Goal: Task Accomplishment & Management: Use online tool/utility

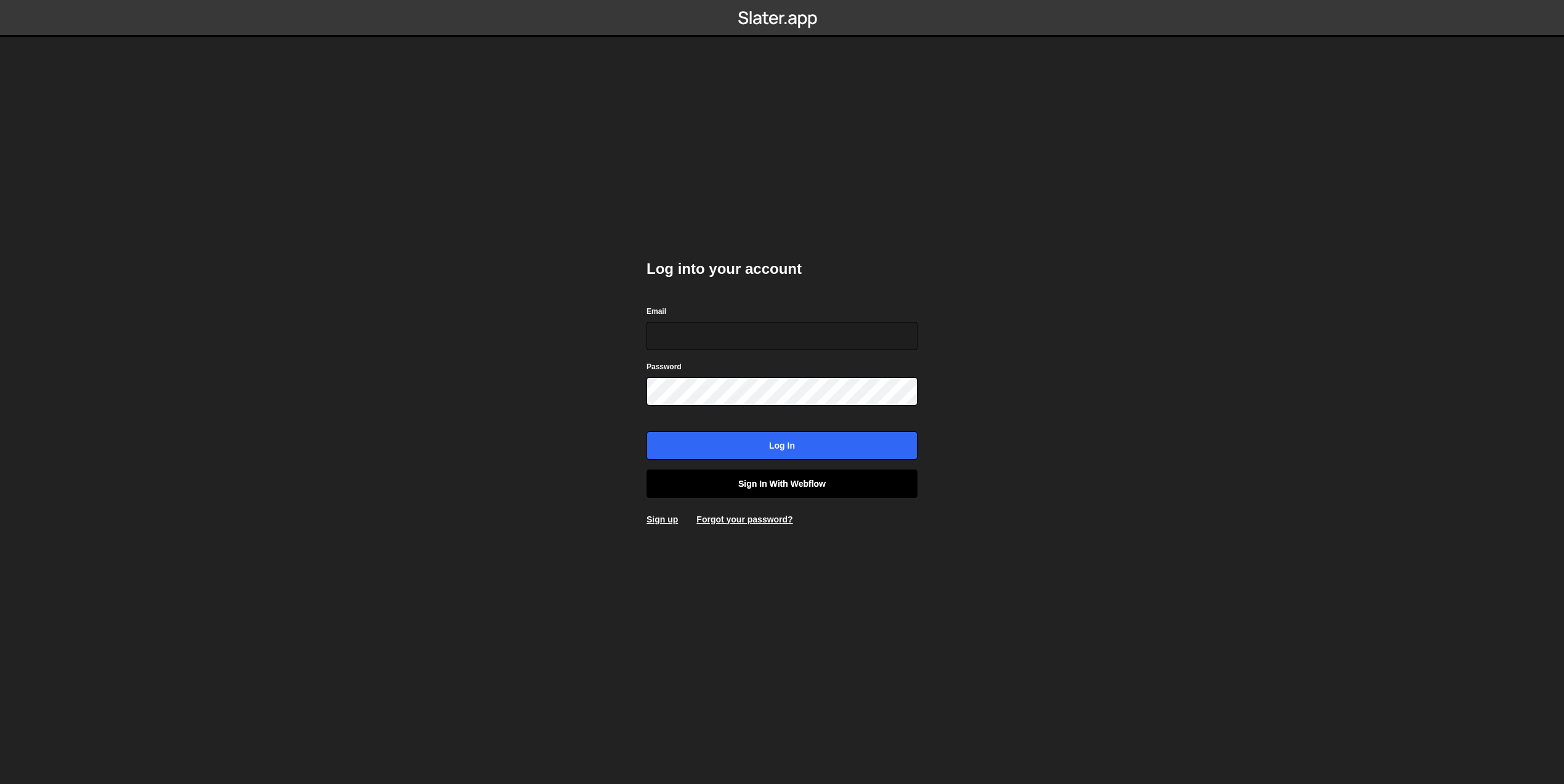
click at [779, 482] on link "Sign in with Webflow" at bounding box center [782, 483] width 271 height 29
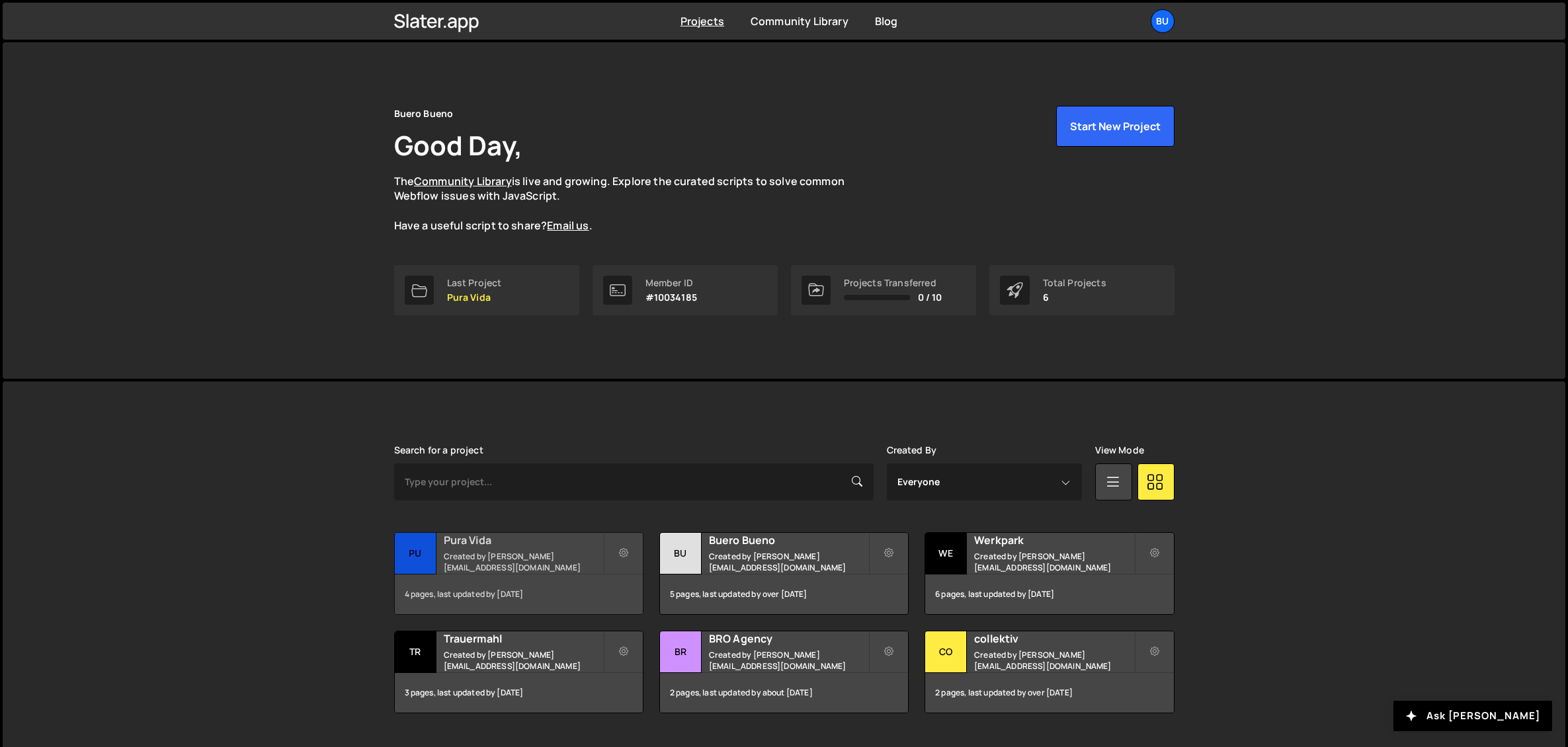
click at [513, 557] on small "Created by janlindauer@unoduo.ch" at bounding box center [523, 561] width 159 height 23
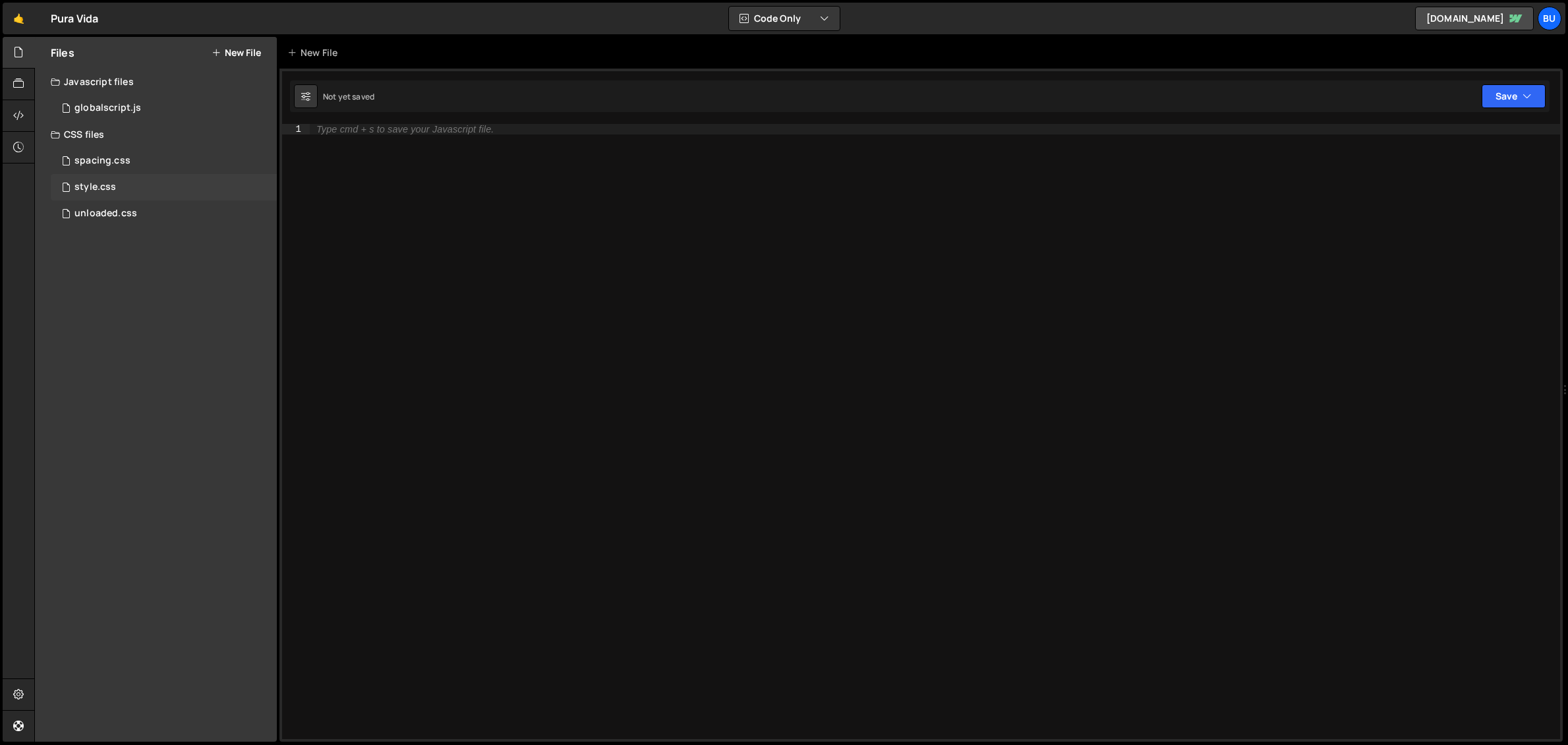
click at [112, 188] on div "style.css" at bounding box center [96, 187] width 41 height 12
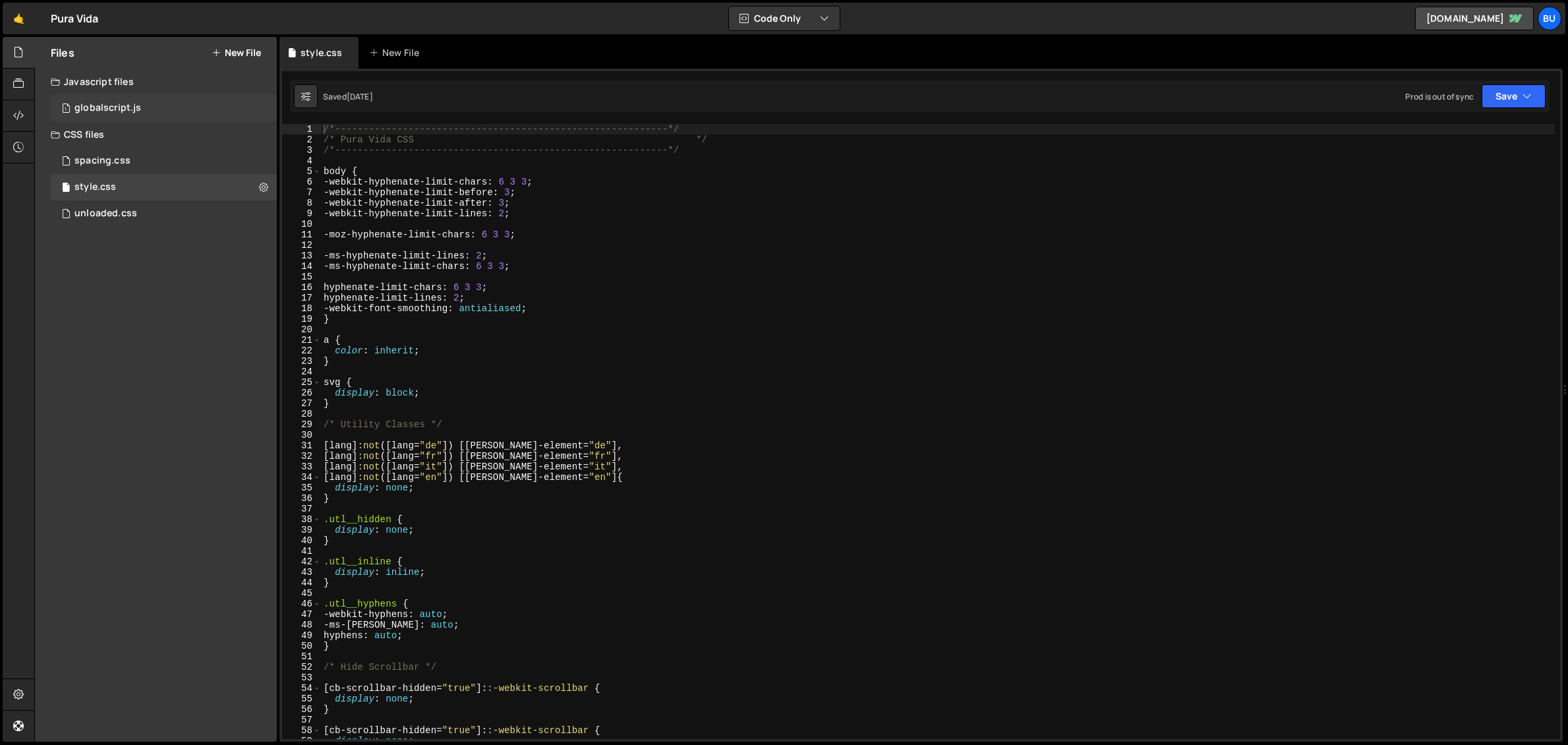
click at [110, 102] on div "globalscript.js" at bounding box center [108, 108] width 67 height 12
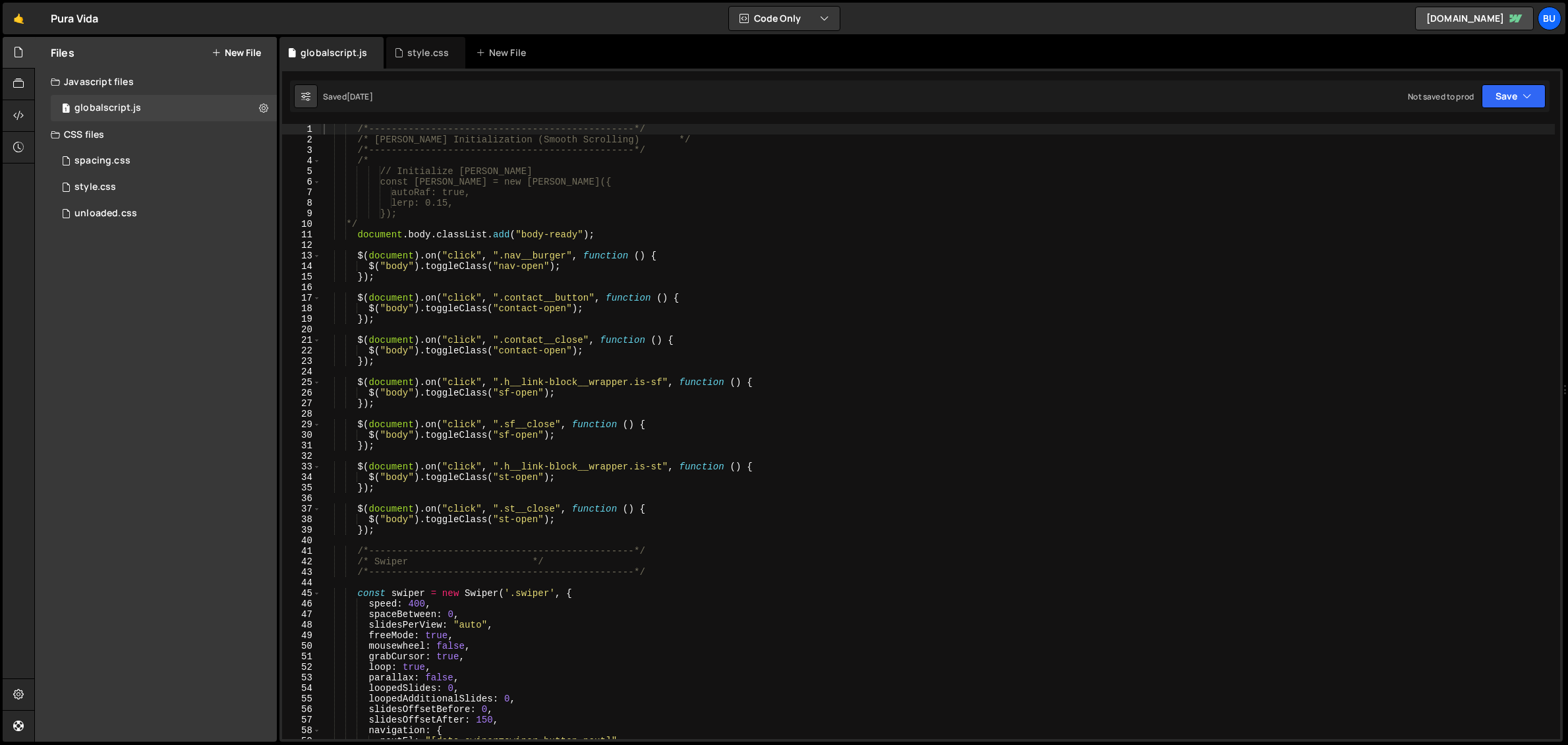
type textarea "$("body").toggleClass("contact-open");"
click at [489, 306] on div "/*-----------------------------------------------*/ /* [PERSON_NAME] Initializa…" at bounding box center [938, 442] width 1233 height 637
click at [118, 180] on div "style.css 0" at bounding box center [163, 187] width 226 height 27
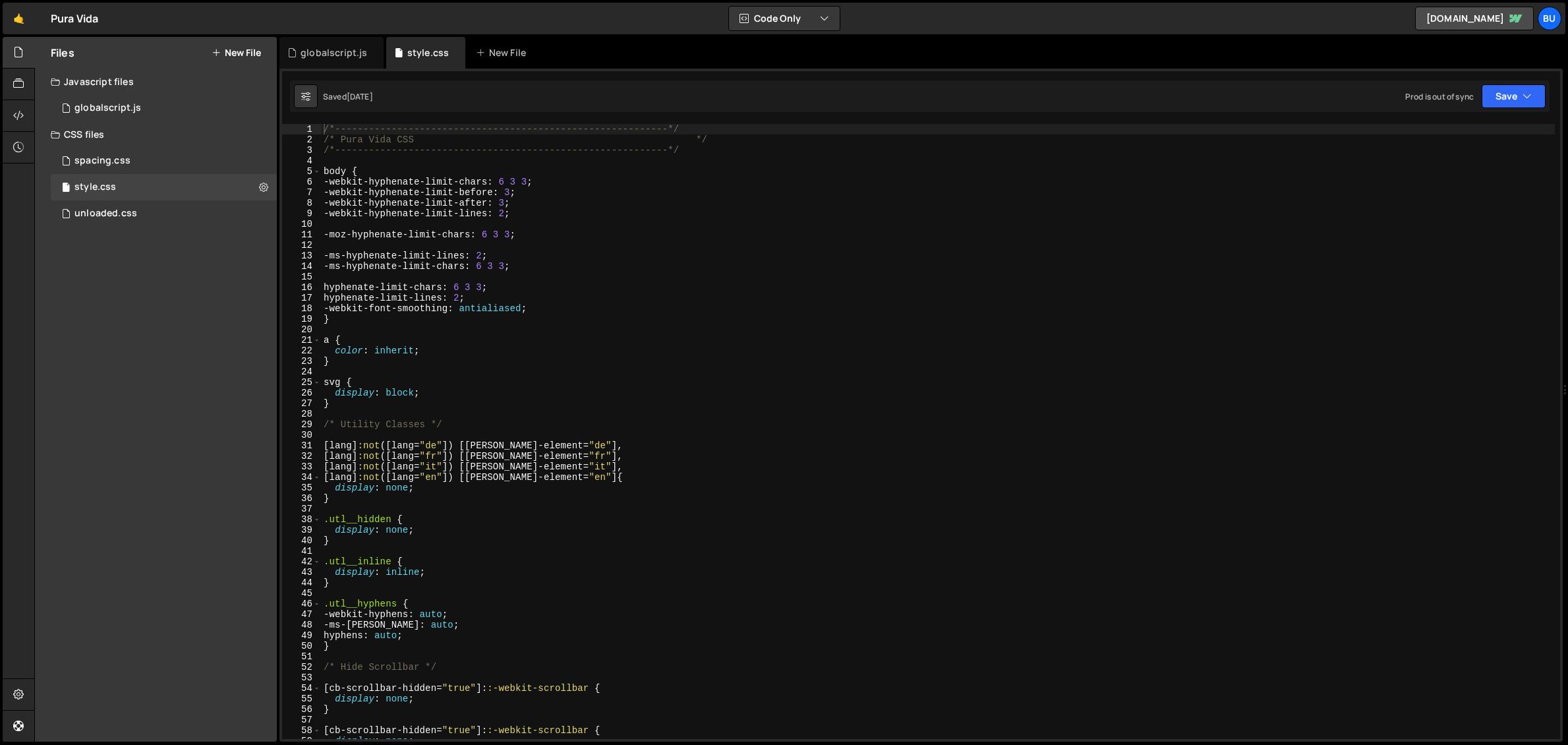
type textarea "-webkit-font-smoothing: antialiased;"
click at [485, 310] on div "/*-----------------------------------------------------------*/ /* Pura Vida CS…" at bounding box center [938, 442] width 1233 height 637
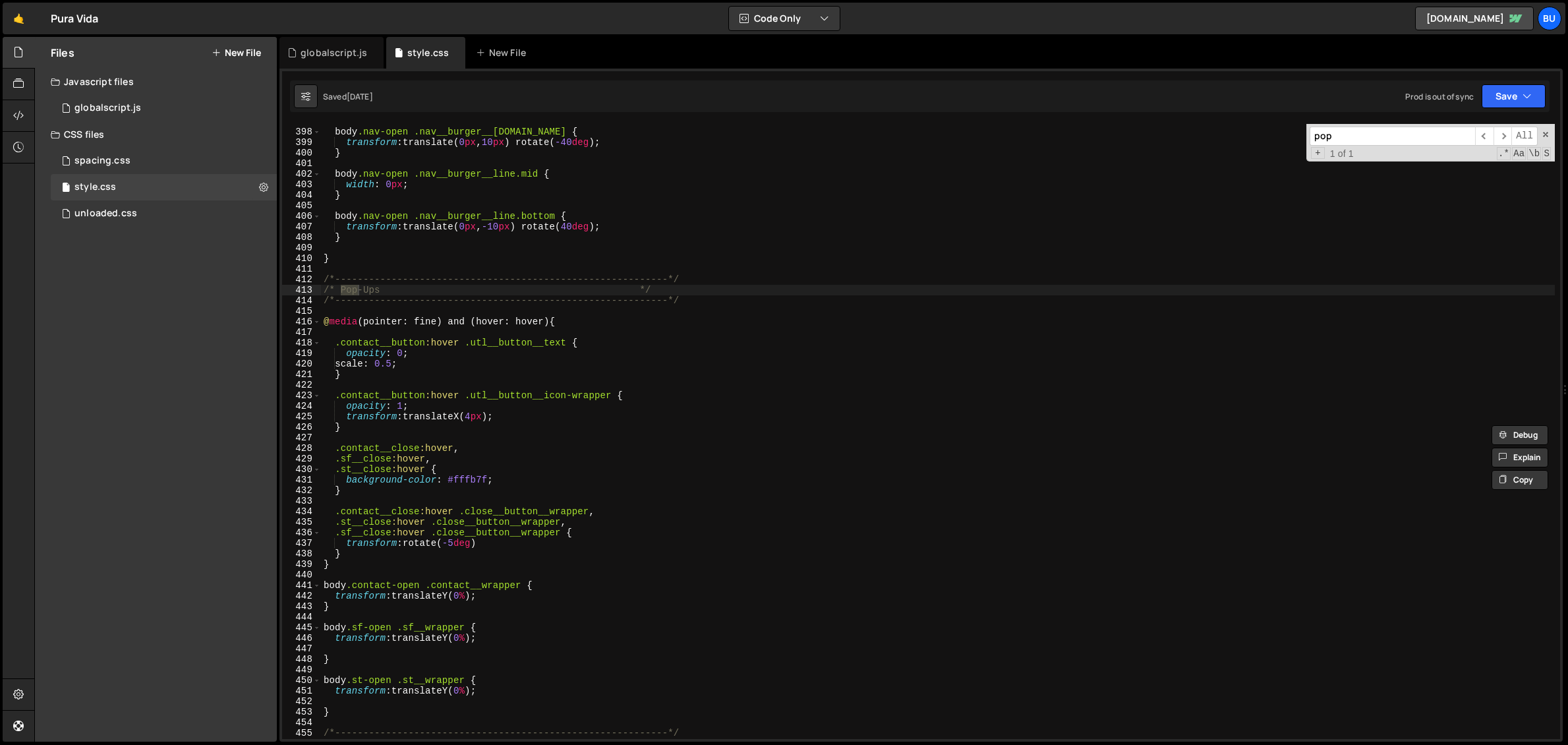
scroll to position [4197, 0]
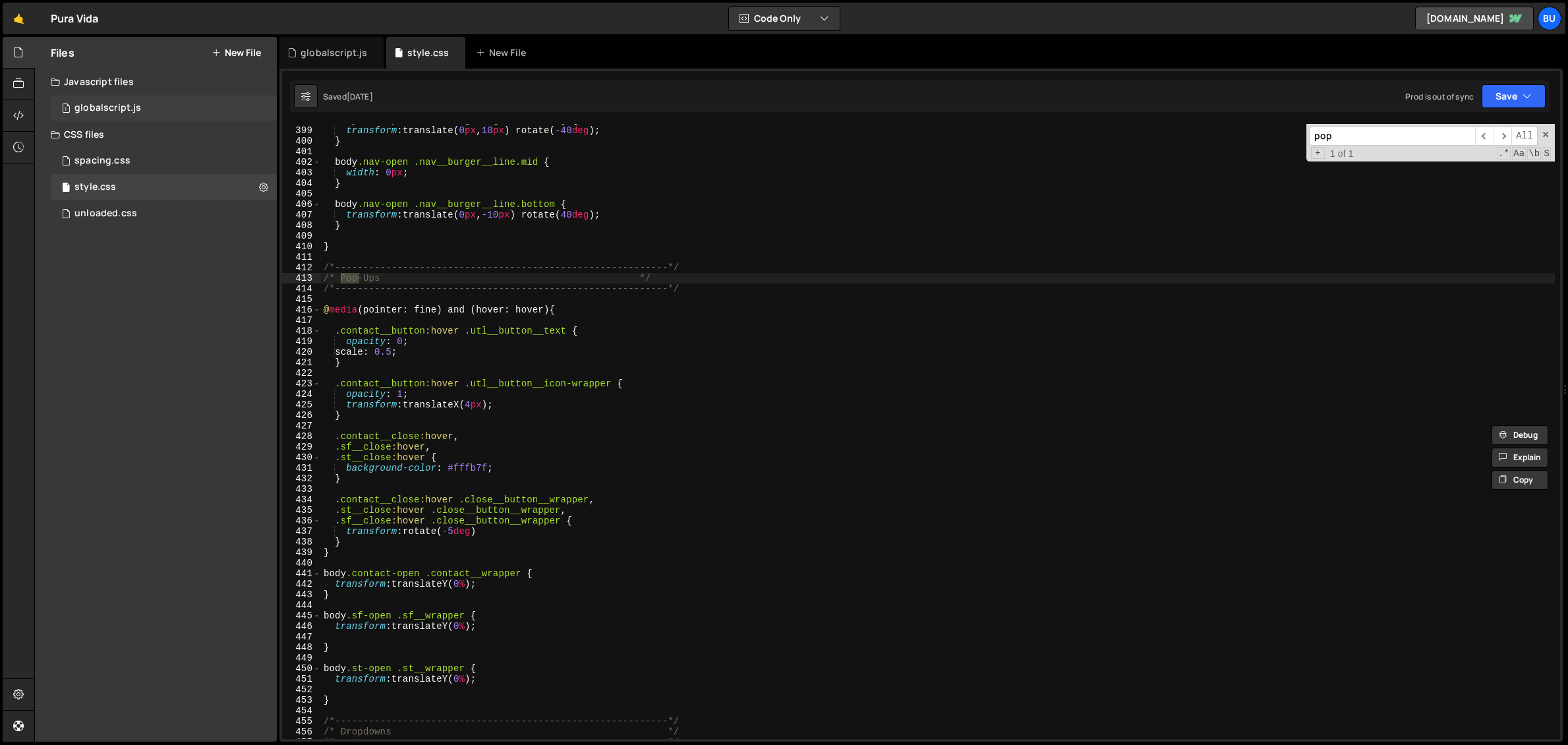
type input "pop"
click at [106, 99] on div "1 globalscript.js 0" at bounding box center [163, 107] width 226 height 27
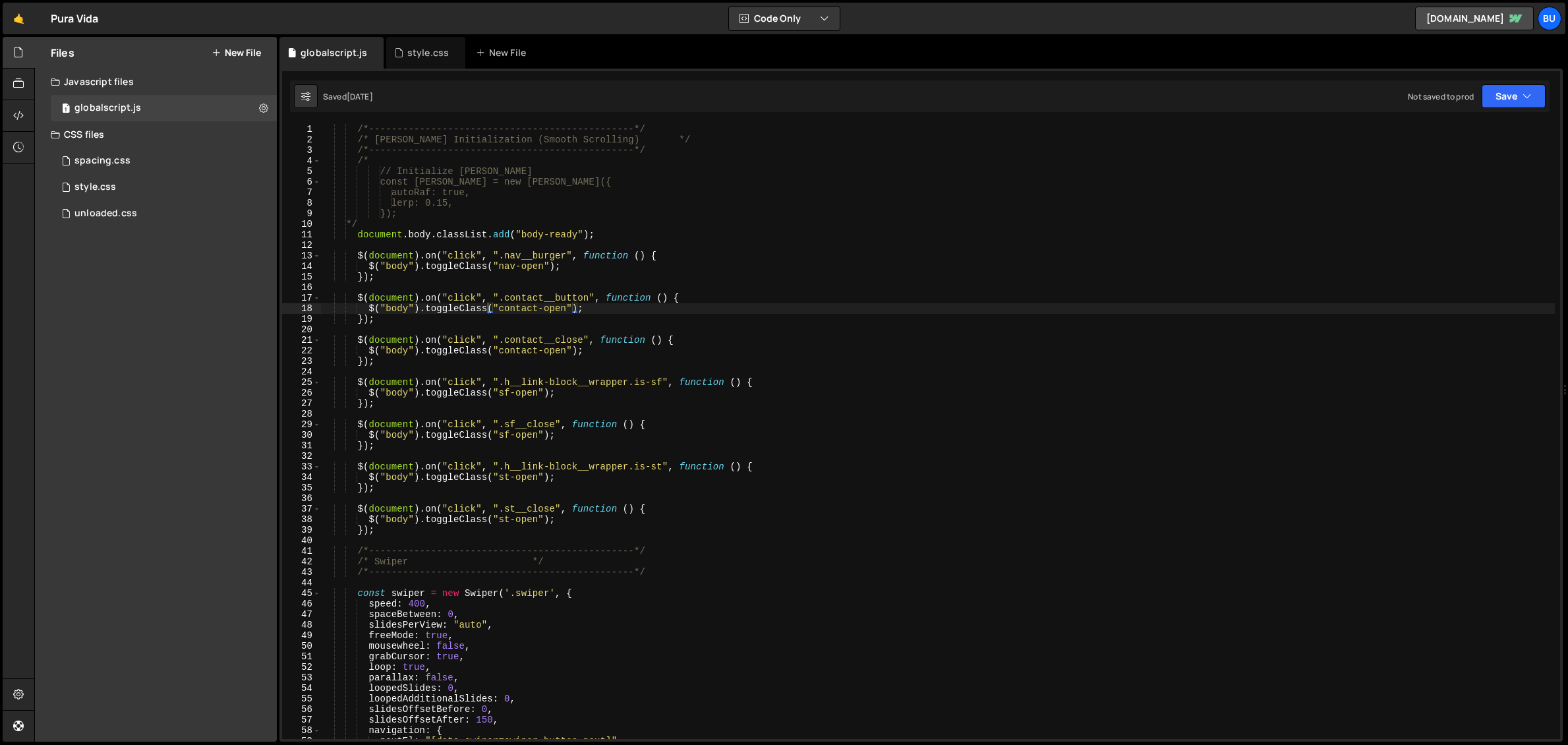
type textarea "$("body").toggleClass("sf-open");"
drag, startPoint x: 537, startPoint y: 437, endPoint x: 501, endPoint y: 438, distance: 36.0
click at [501, 438] on div "/*-----------------------------------------------*/ /* [PERSON_NAME] Initializa…" at bounding box center [938, 442] width 1233 height 637
click at [411, 543] on div "/*-----------------------------------------------*/ /* [PERSON_NAME] Initializa…" at bounding box center [938, 442] width 1233 height 637
paste textarea "contact__button-wrapper"
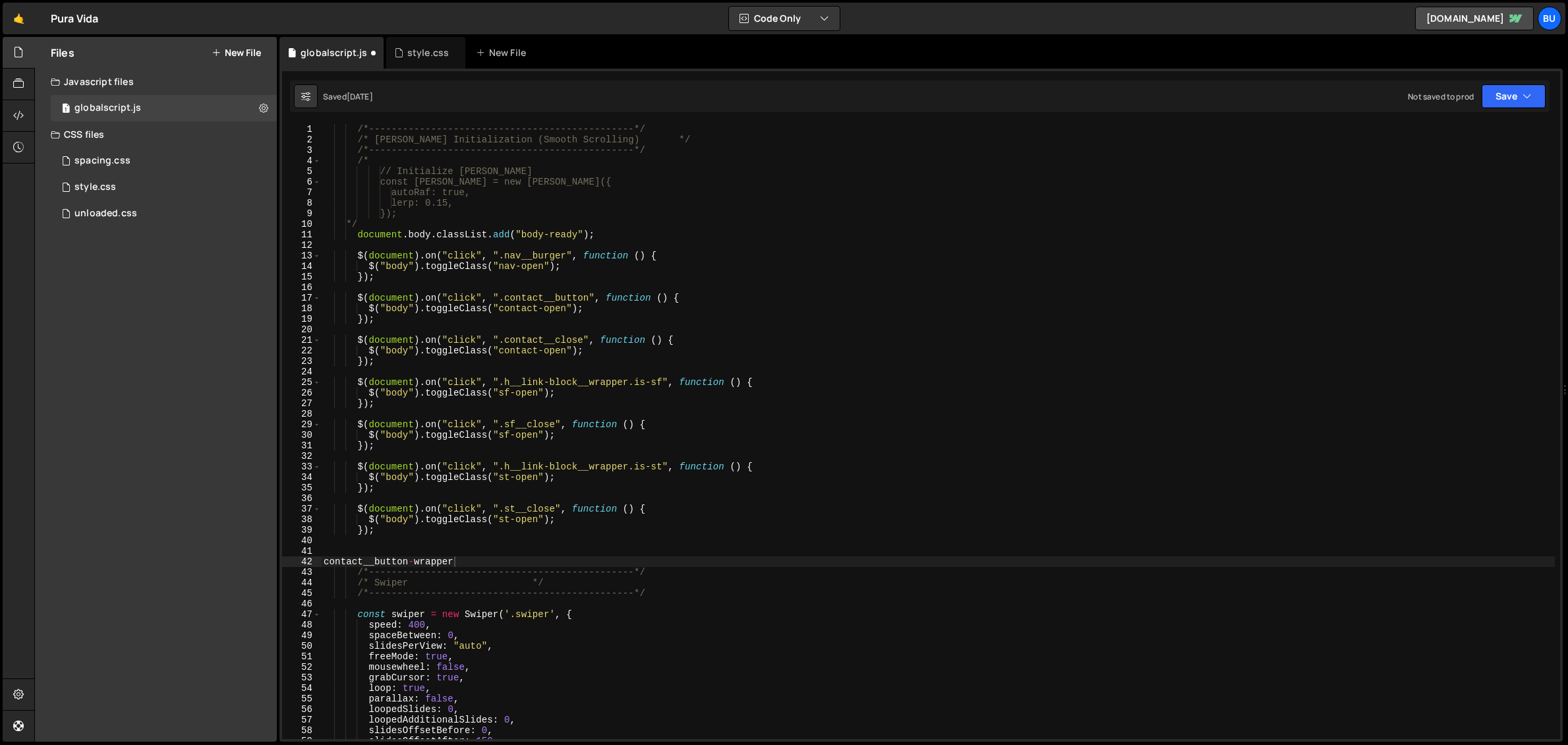
click at [397, 557] on div "/*-----------------------------------------------*/ /* [PERSON_NAME] Initializa…" at bounding box center [938, 442] width 1233 height 637
click at [396, 558] on div "/*-----------------------------------------------*/ /* [PERSON_NAME] Initializa…" at bounding box center [938, 442] width 1233 height 637
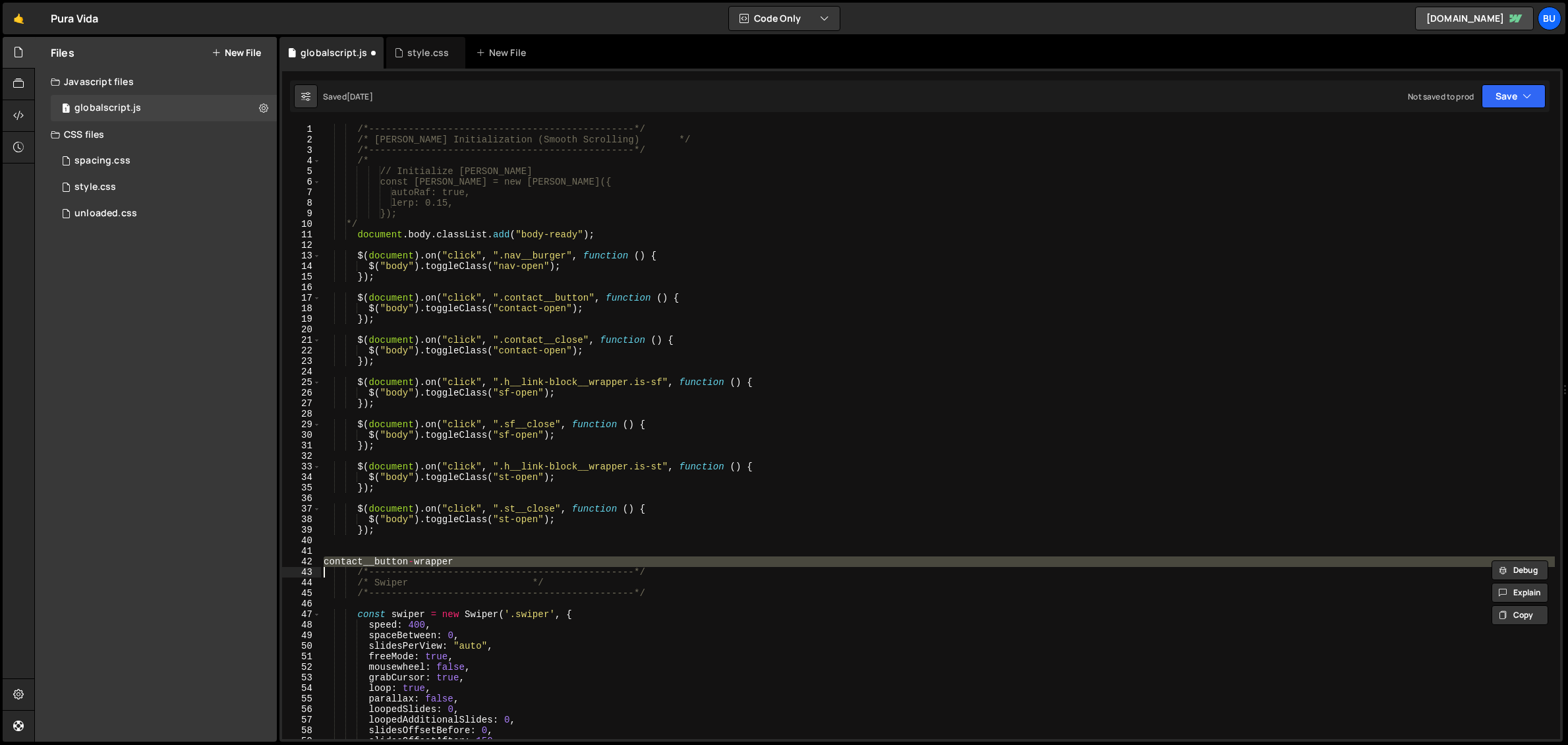
click at [419, 563] on div "/*-----------------------------------------------*/ /* [PERSON_NAME] Initializa…" at bounding box center [938, 432] width 1233 height 615
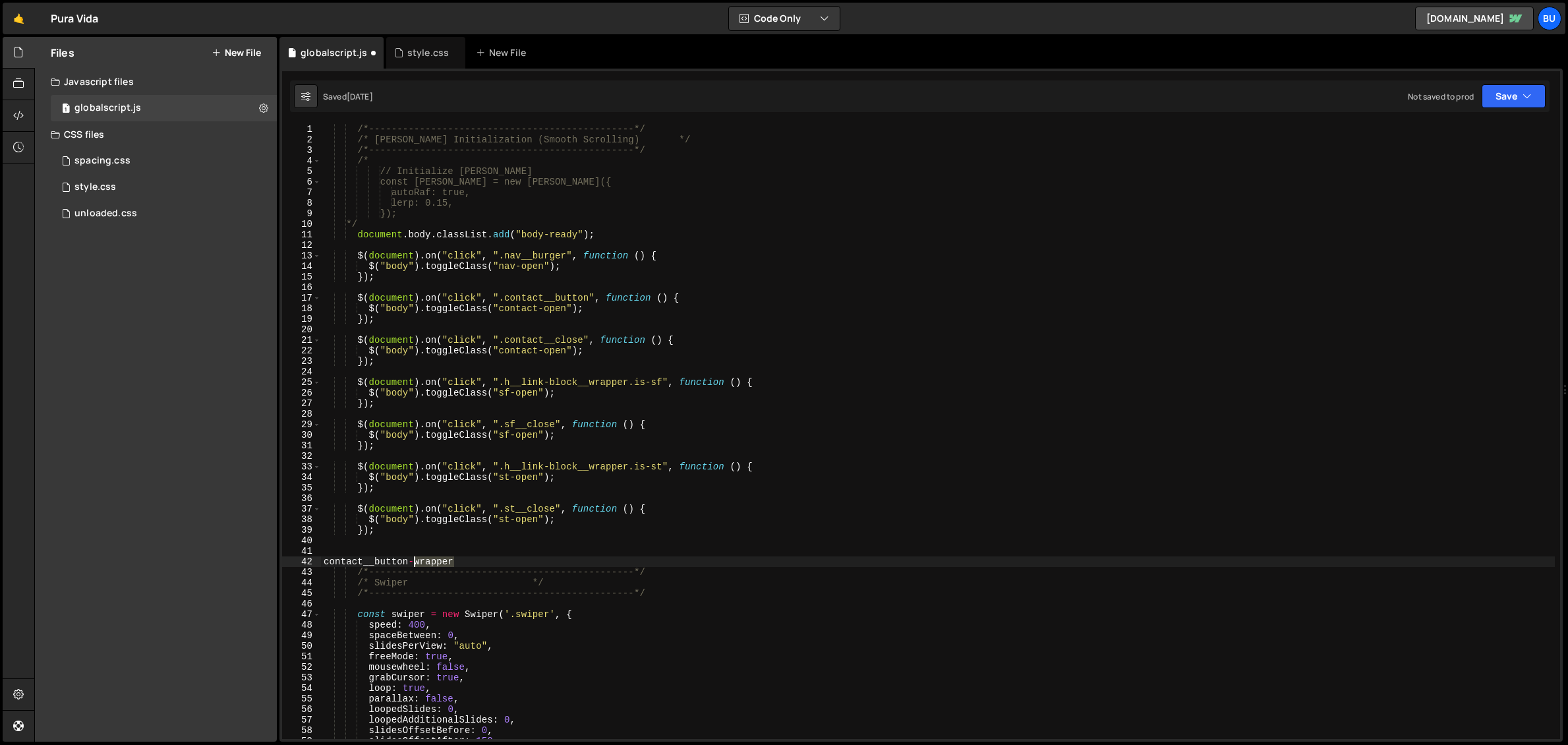
click at [419, 563] on div "/*-----------------------------------------------*/ /* [PERSON_NAME] Initializa…" at bounding box center [938, 442] width 1233 height 637
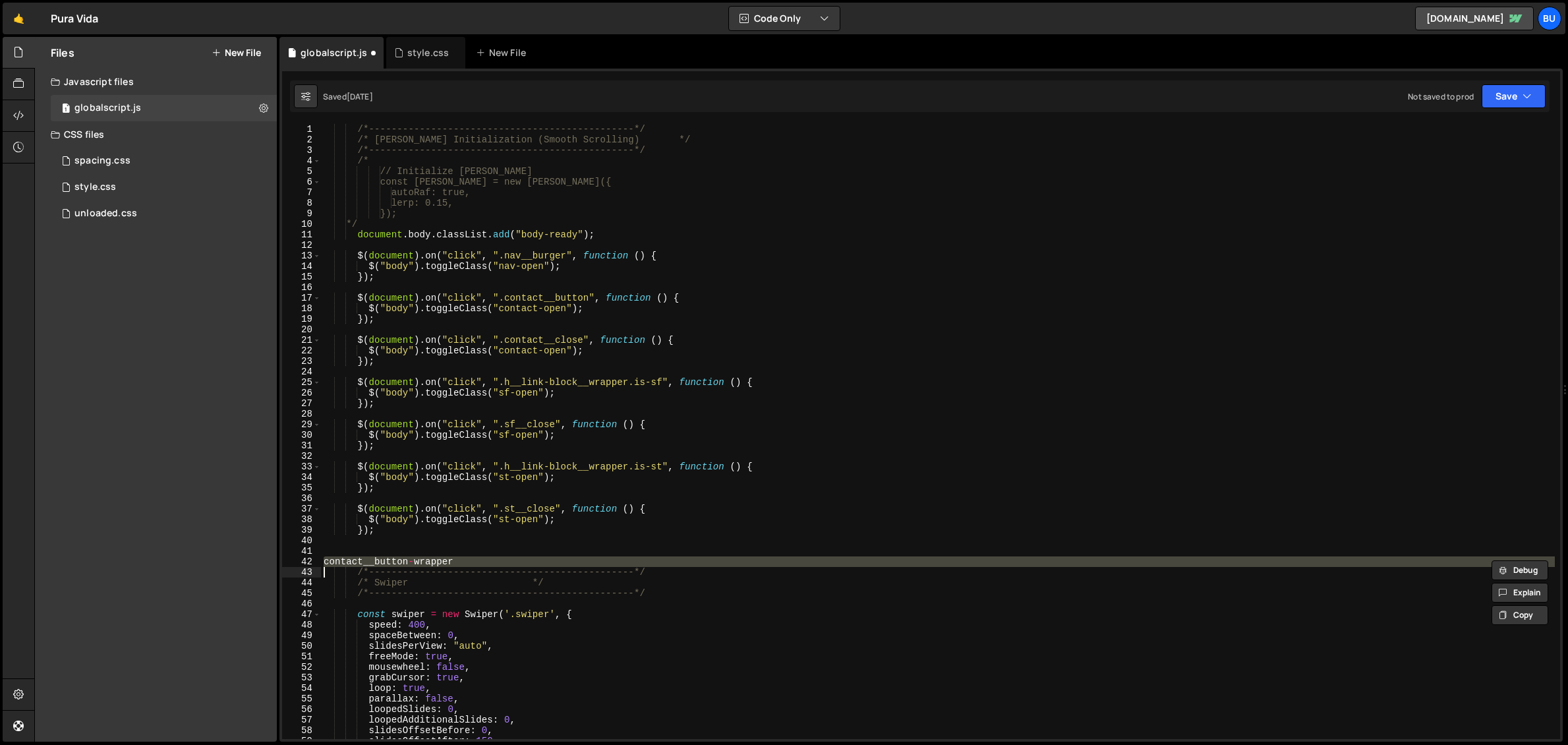
click at [419, 563] on div "/*-----------------------------------------------*/ /* [PERSON_NAME] Initializa…" at bounding box center [938, 442] width 1233 height 637
type textarea "contact__button-wrapper /*-----------------------------------------------*/"
